Goal: Information Seeking & Learning: Learn about a topic

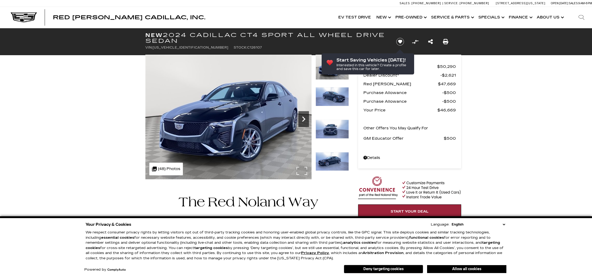
click at [304, 121] on icon "Next" at bounding box center [303, 119] width 11 height 11
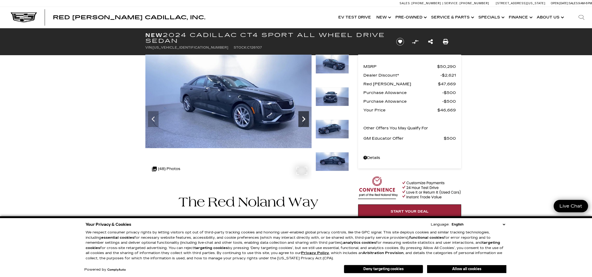
click at [304, 118] on icon "Next" at bounding box center [303, 118] width 3 height 5
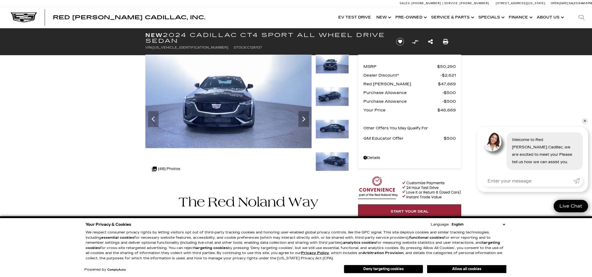
drag, startPoint x: 466, startPoint y: 269, endPoint x: 452, endPoint y: 262, distance: 16.1
click at [466, 269] on button "Allow all cookies" at bounding box center [466, 269] width 79 height 8
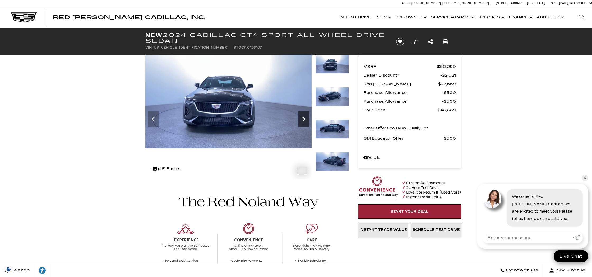
click at [301, 118] on icon "Next" at bounding box center [303, 119] width 11 height 11
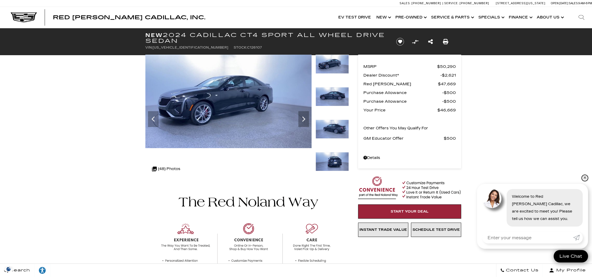
click at [584, 179] on link "✕" at bounding box center [584, 178] width 6 height 6
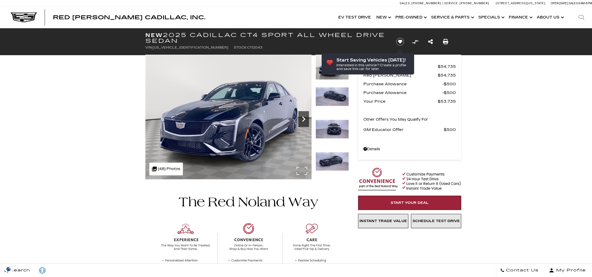
click at [304, 118] on icon "Next" at bounding box center [303, 118] width 3 height 5
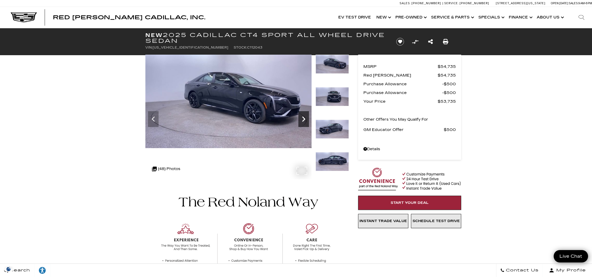
click at [305, 118] on icon "Next" at bounding box center [303, 119] width 11 height 11
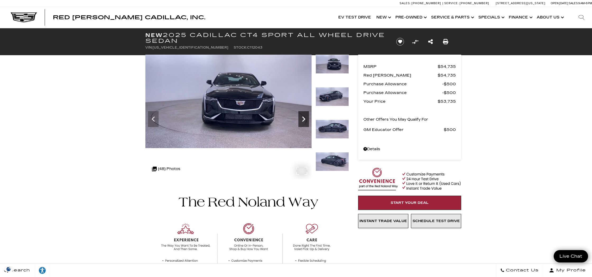
click at [305, 118] on icon "Next" at bounding box center [303, 119] width 11 height 11
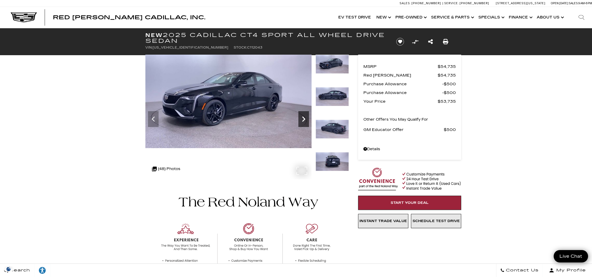
click at [305, 118] on icon "Next" at bounding box center [303, 119] width 11 height 11
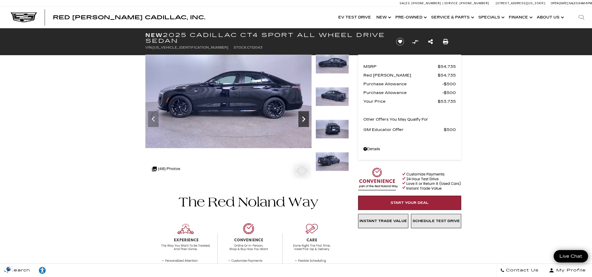
click at [305, 118] on icon "Next" at bounding box center [303, 119] width 11 height 11
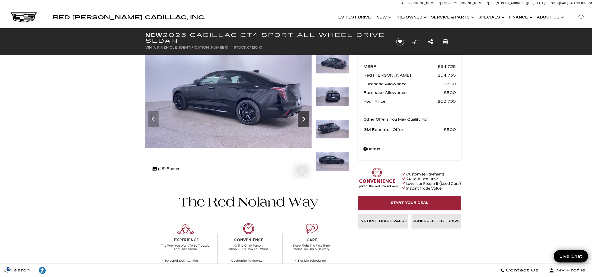
click at [305, 118] on icon "Next" at bounding box center [303, 119] width 11 height 11
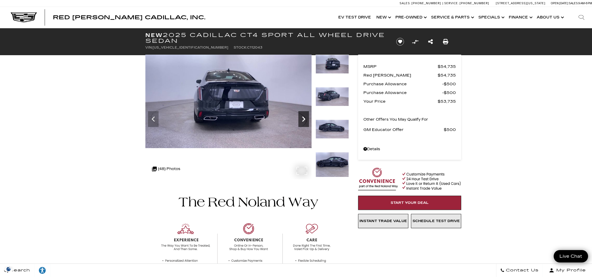
click at [305, 118] on icon "Next" at bounding box center [303, 119] width 11 height 11
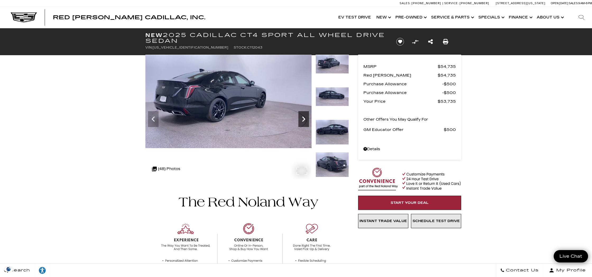
click at [305, 118] on icon "Next" at bounding box center [303, 119] width 11 height 11
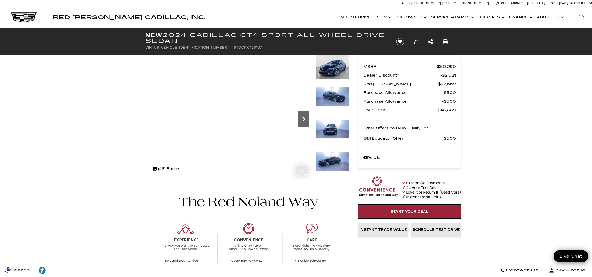
click at [306, 121] on icon "Next" at bounding box center [303, 119] width 11 height 11
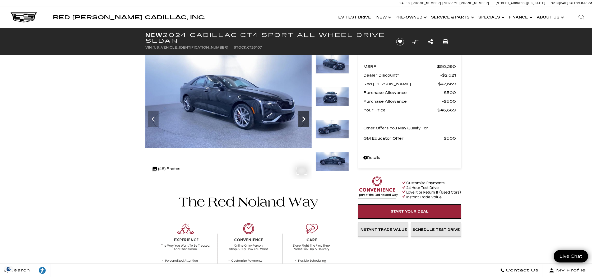
click at [306, 121] on icon "Next" at bounding box center [303, 119] width 11 height 11
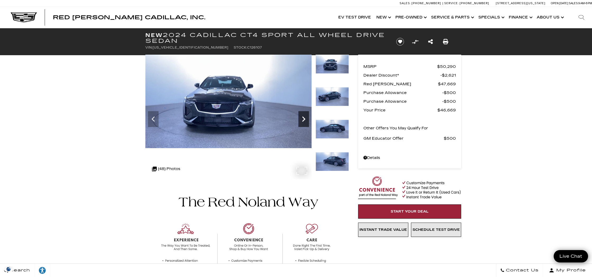
click at [306, 121] on icon "Next" at bounding box center [303, 119] width 11 height 11
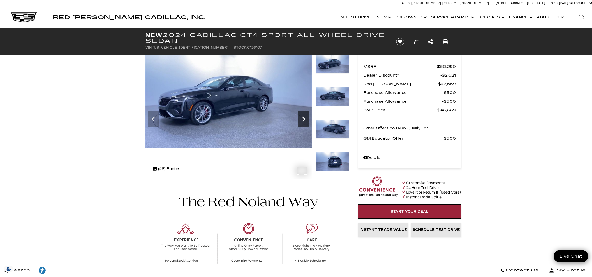
click at [306, 121] on icon "Next" at bounding box center [303, 119] width 11 height 11
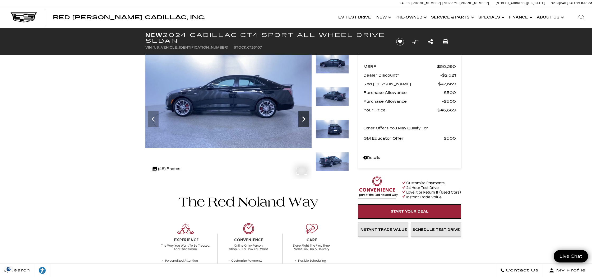
click at [306, 121] on icon "Next" at bounding box center [303, 119] width 11 height 11
